Goal: Information Seeking & Learning: Learn about a topic

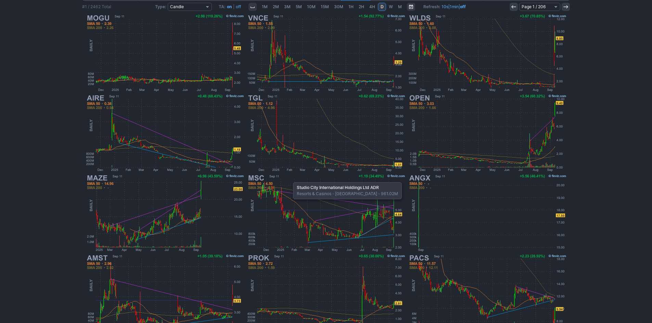
scroll to position [127, 0]
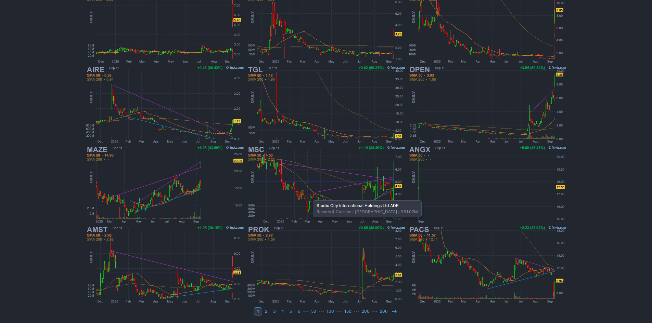
click at [309, 197] on img at bounding box center [326, 185] width 160 height 80
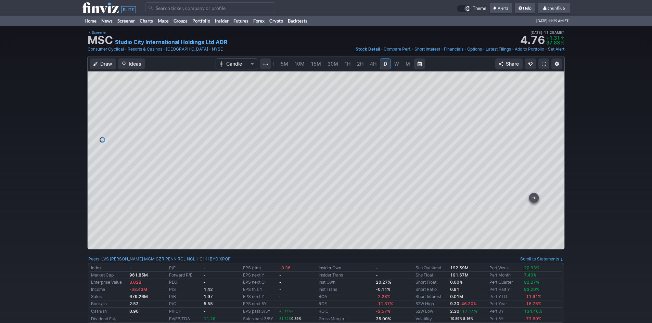
click at [541, 62] on link at bounding box center [543, 63] width 11 height 11
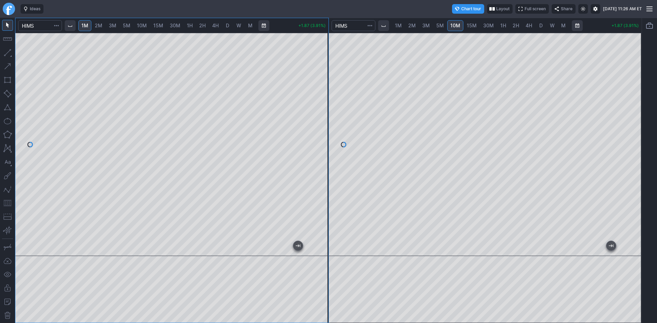
drag, startPoint x: 322, startPoint y: 66, endPoint x: 323, endPoint y: 79, distance: 12.4
click at [323, 79] on div at bounding box center [321, 143] width 14 height 206
drag, startPoint x: 320, startPoint y: 150, endPoint x: 324, endPoint y: 136, distance: 14.6
click at [324, 136] on div at bounding box center [321, 143] width 14 height 206
click at [348, 41] on div "1M 2M 3M 5M 10M 15M 30M 1H 2H 4H D W M +0.97 (36.19%) 1M 2M 3M 5M 10M 15M 30M 1…" at bounding box center [328, 170] width 627 height 305
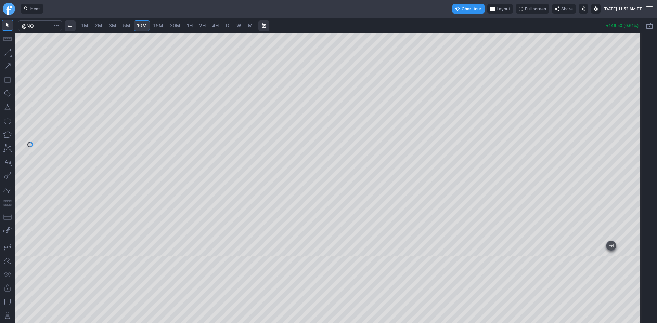
drag, startPoint x: 634, startPoint y: 94, endPoint x: 630, endPoint y: 126, distance: 32.5
click at [631, 126] on div at bounding box center [634, 143] width 14 height 206
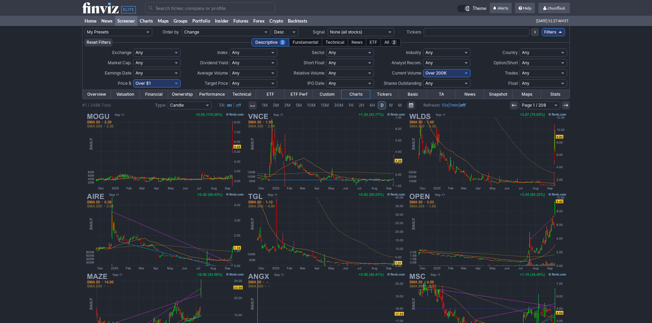
click at [182, 8] on input "Search" at bounding box center [210, 7] width 130 height 11
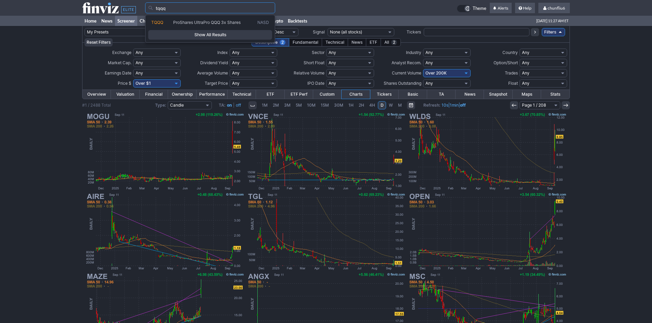
type input "tqqq"
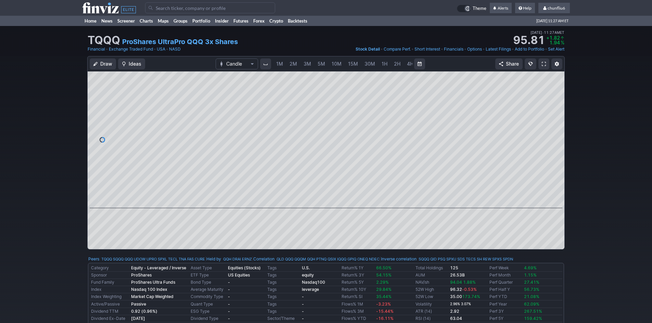
scroll to position [0, 37]
click at [287, 63] on link "5M" at bounding box center [284, 63] width 14 height 11
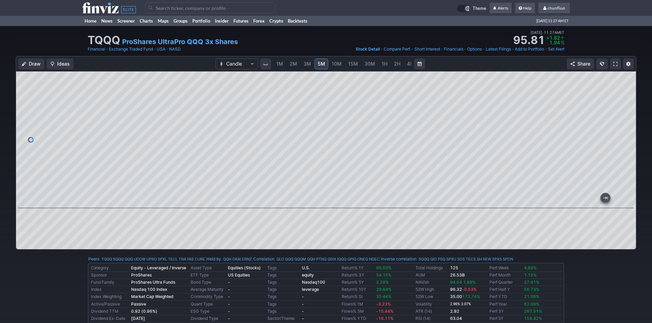
click at [617, 62] on link at bounding box center [615, 63] width 11 height 11
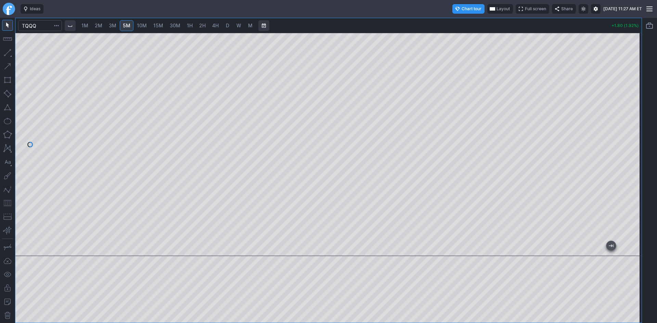
click at [91, 25] on link "1M" at bounding box center [84, 25] width 13 height 11
click at [624, 101] on div at bounding box center [328, 144] width 626 height 223
click at [46, 26] on input "Search" at bounding box center [40, 25] width 44 height 11
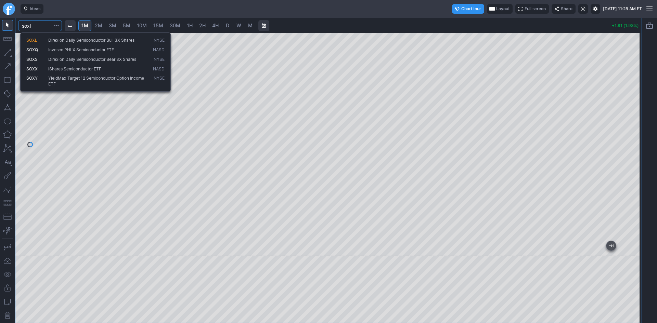
type input "soxl"
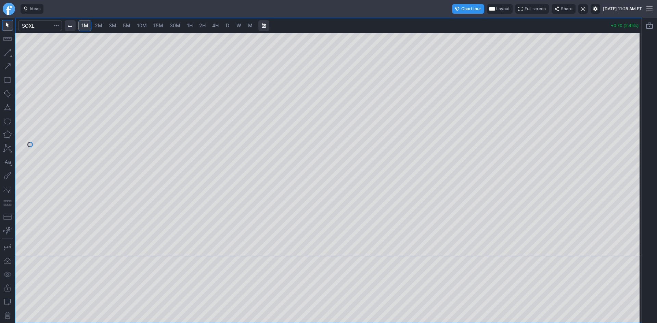
click at [111, 26] on span "3M" at bounding box center [113, 26] width 8 height 6
click at [102, 24] on span "2M" at bounding box center [99, 26] width 8 height 6
drag, startPoint x: 636, startPoint y: 86, endPoint x: 628, endPoint y: 150, distance: 65.2
click at [628, 149] on div at bounding box center [634, 143] width 14 height 206
drag, startPoint x: 629, startPoint y: 109, endPoint x: 627, endPoint y: 134, distance: 25.4
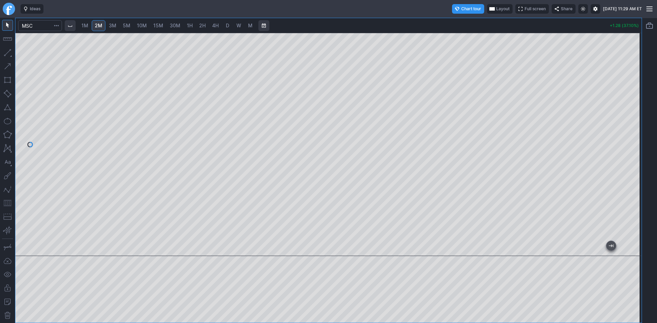
click at [629, 133] on div at bounding box center [634, 143] width 14 height 206
click at [5, 201] on button "button" at bounding box center [7, 203] width 11 height 11
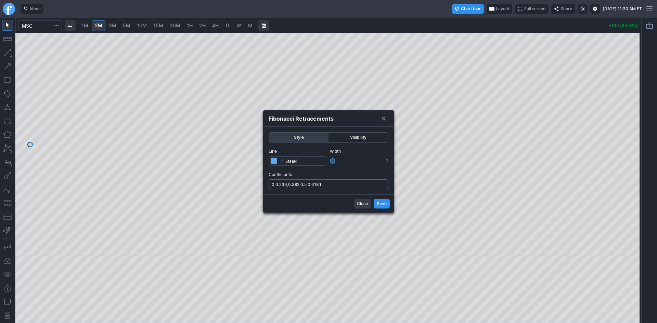
drag, startPoint x: 332, startPoint y: 183, endPoint x: 336, endPoint y: 187, distance: 5.9
click at [333, 184] on input "0,0.236,0.382,0.5,0.618,1" at bounding box center [329, 185] width 120 height 10
type input "0,0.236,0.382,0.5,0.618,1,.786"
click at [380, 204] on span "Save" at bounding box center [382, 203] width 10 height 7
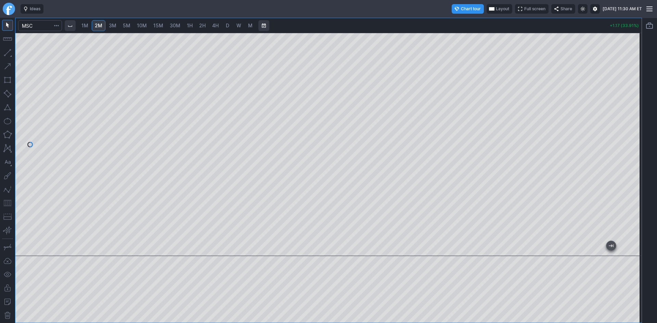
drag, startPoint x: 633, startPoint y: 100, endPoint x: 633, endPoint y: 118, distance: 18.8
click at [633, 118] on div at bounding box center [634, 143] width 14 height 206
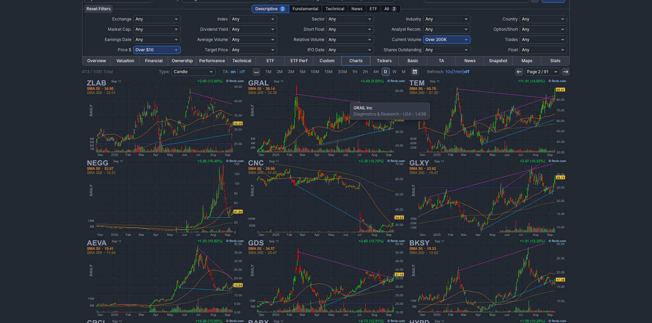
scroll to position [24, 0]
